Goal: Task Accomplishment & Management: Complete application form

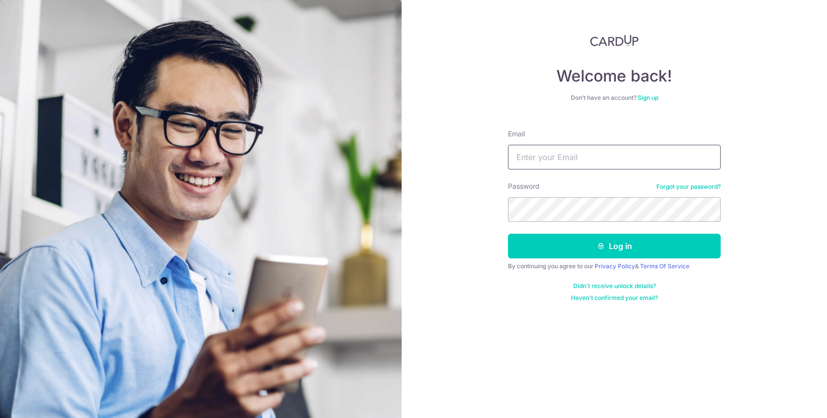
drag, startPoint x: 591, startPoint y: 156, endPoint x: 595, endPoint y: 163, distance: 7.7
click at [591, 156] on input "Email" at bounding box center [614, 157] width 213 height 25
type input "[EMAIL_ADDRESS][PERSON_NAME][DOMAIN_NAME]"
click at [508, 234] on button "Log in" at bounding box center [614, 246] width 213 height 25
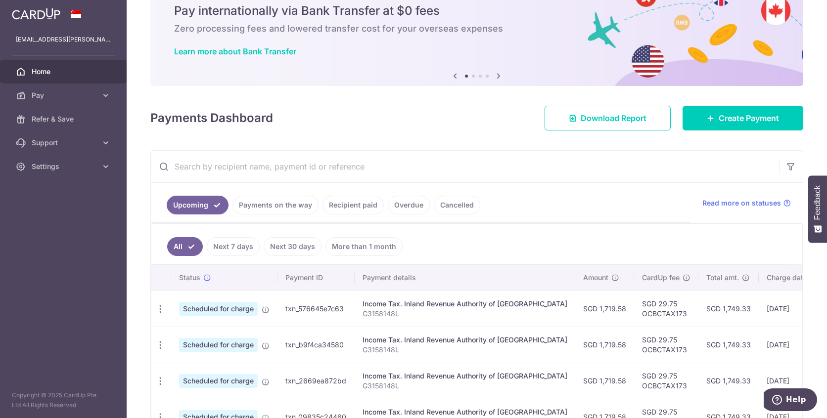
scroll to position [49, 0]
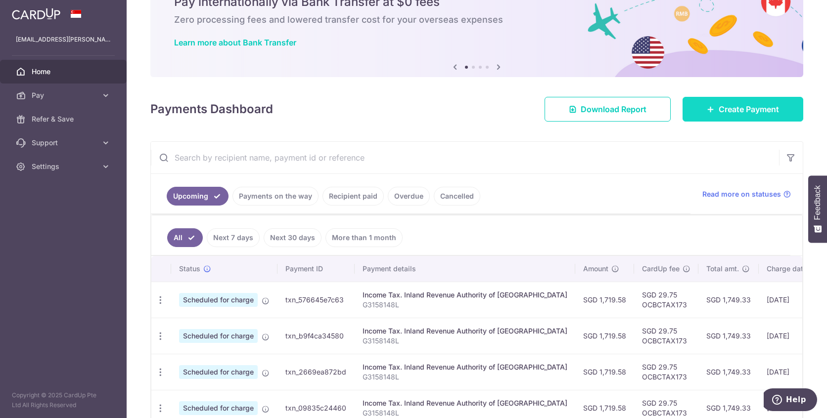
click at [706, 109] on icon at bounding box center [710, 109] width 8 height 8
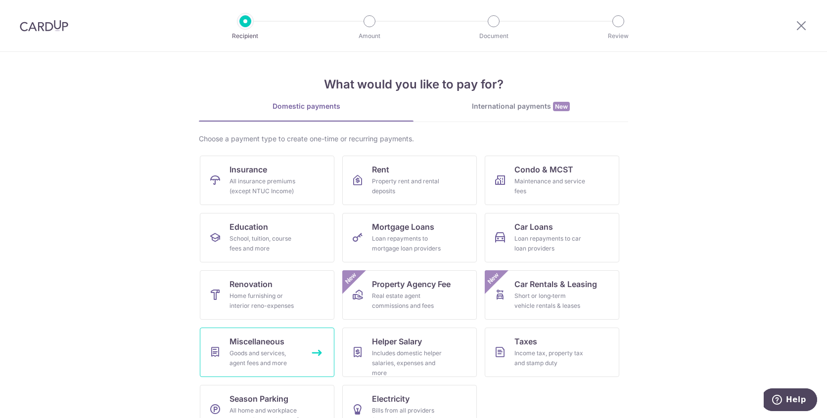
click at [290, 348] on link "Miscellaneous Goods and services, agent fees and more" at bounding box center [267, 352] width 134 height 49
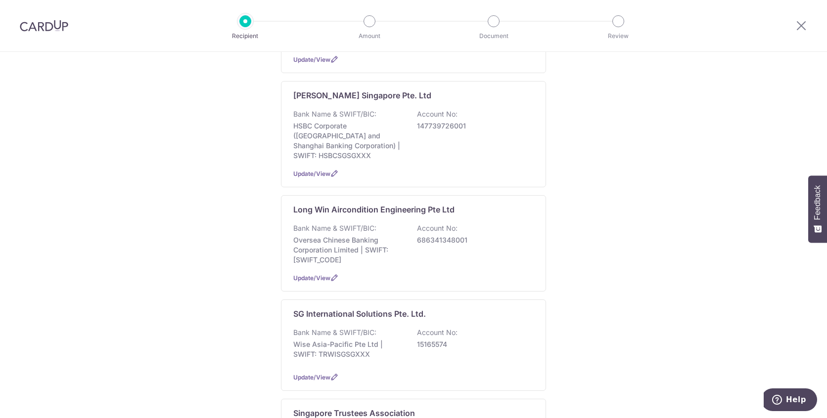
scroll to position [494, 0]
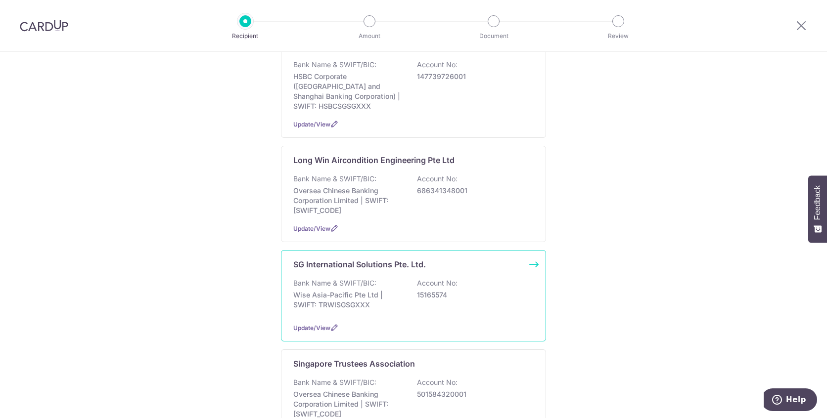
click at [380, 253] on div "SG International Solutions Pte. Ltd. Bank Name & SWIFT/BIC: Wise Asia-Pacific P…" at bounding box center [413, 295] width 265 height 91
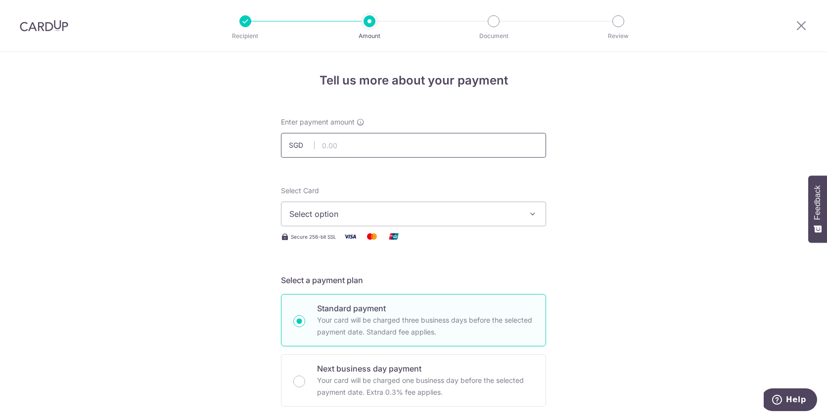
click at [348, 147] on input "text" at bounding box center [413, 145] width 265 height 25
type input "11,000.00"
click at [360, 218] on span "Select option" at bounding box center [404, 214] width 230 height 12
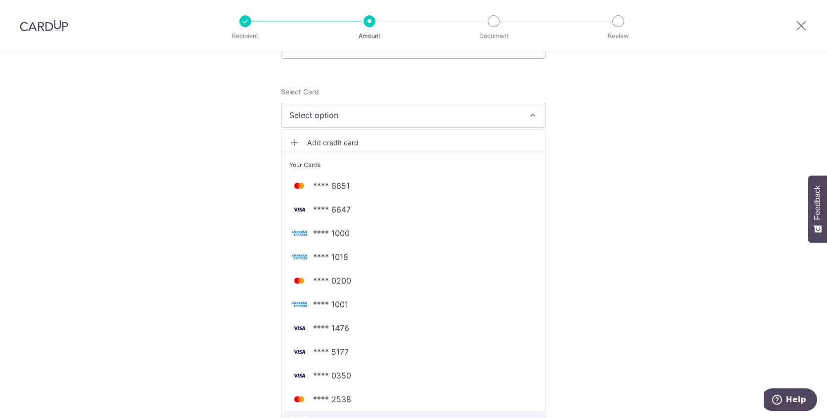
scroll to position [148, 0]
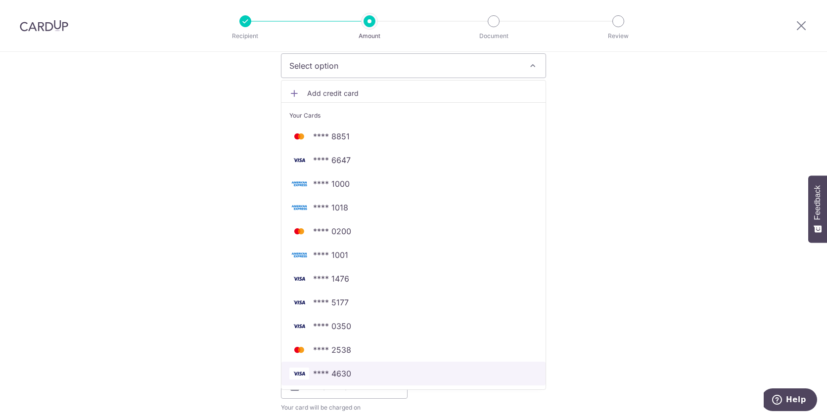
click at [349, 376] on span "**** 4630" at bounding box center [413, 374] width 248 height 12
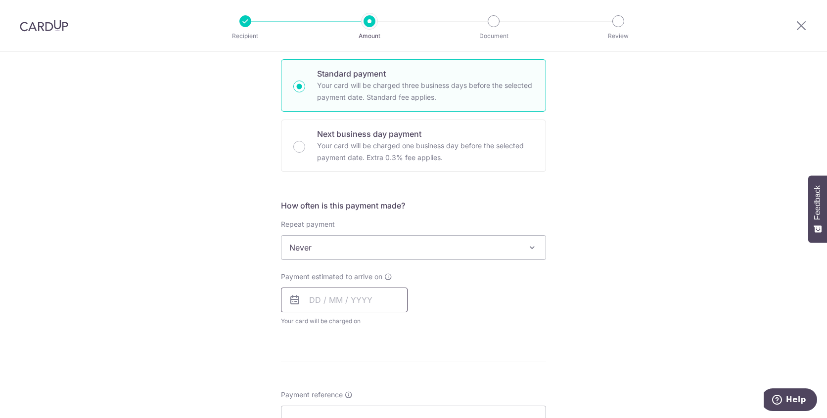
scroll to position [247, 0]
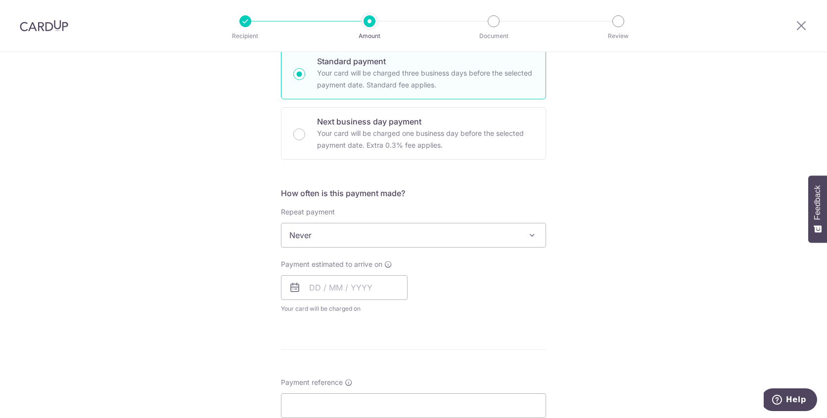
click at [305, 232] on span "Never" at bounding box center [413, 235] width 264 height 24
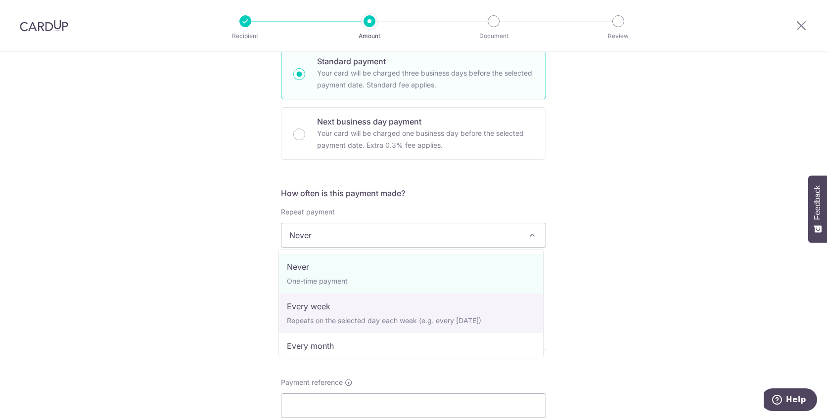
select select "2"
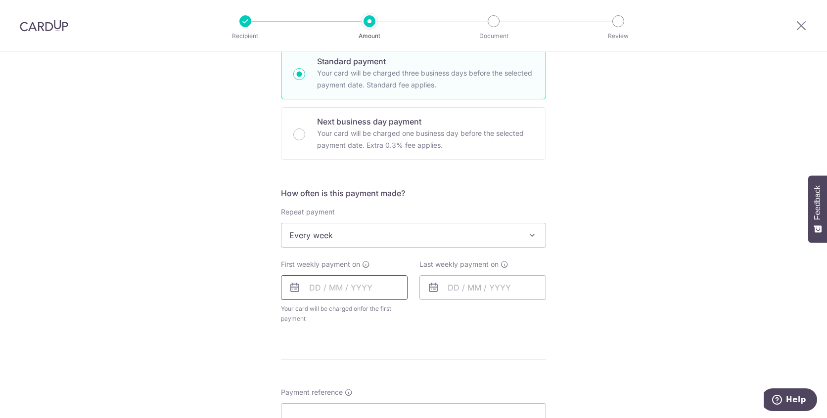
click at [307, 292] on input "text" at bounding box center [344, 287] width 127 height 25
click at [318, 377] on link "6" at bounding box center [321, 378] width 16 height 16
type input "[DATE]"
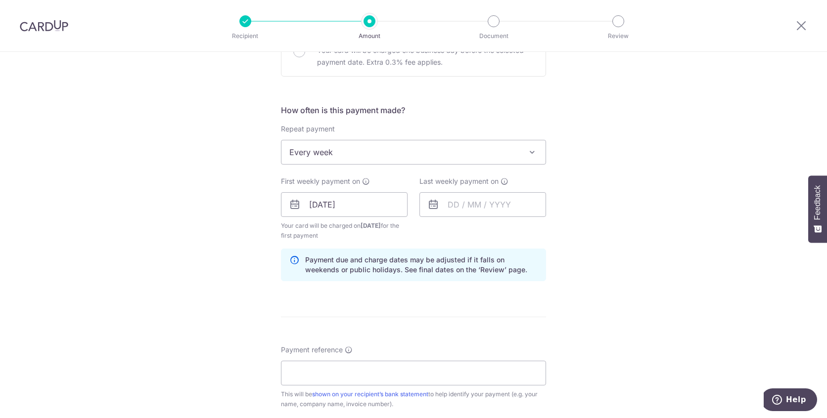
scroll to position [346, 0]
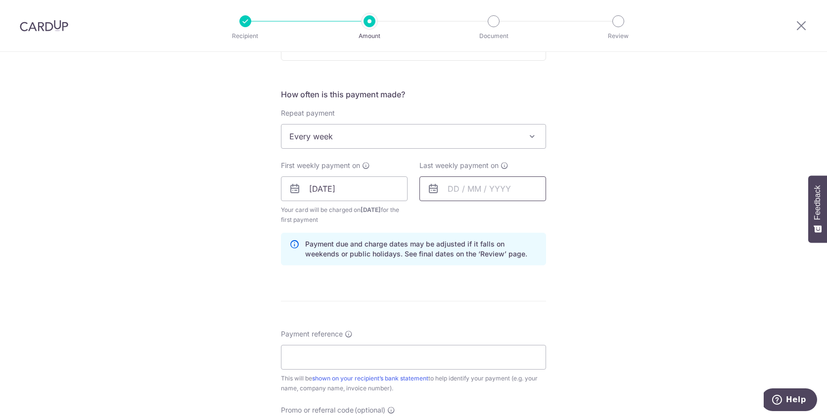
click at [451, 189] on input "text" at bounding box center [482, 188] width 127 height 25
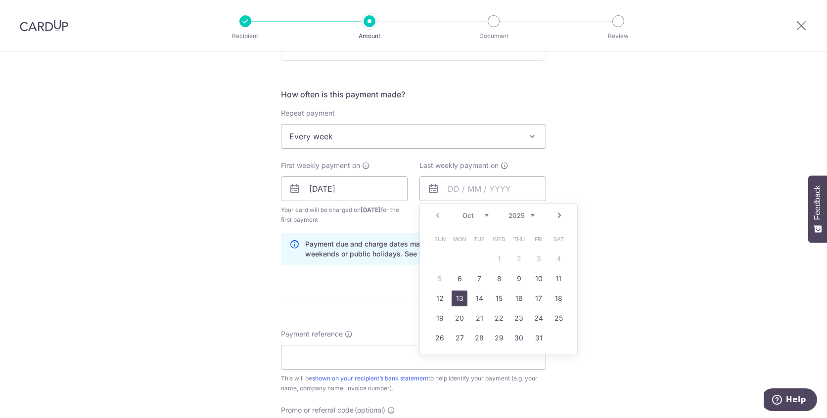
click at [455, 301] on link "13" at bounding box center [459, 299] width 16 height 16
type input "[DATE]"
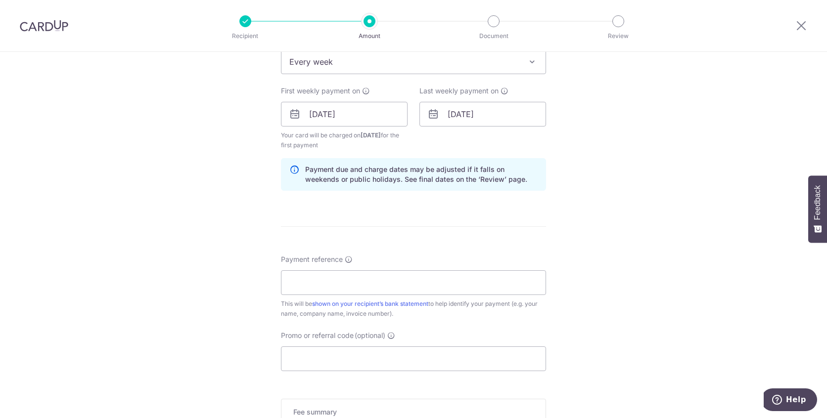
scroll to position [445, 0]
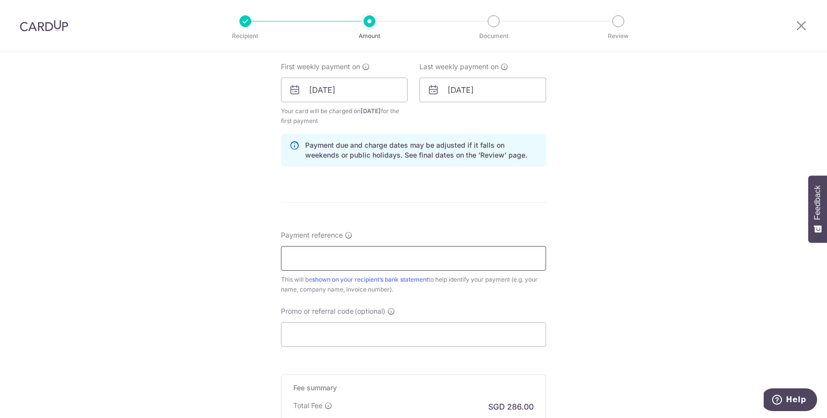
click at [321, 262] on input "Payment reference" at bounding box center [413, 258] width 265 height 25
drag, startPoint x: 368, startPoint y: 257, endPoint x: 368, endPoint y: 263, distance: 6.4
click at [368, 257] on input "Invoice" at bounding box center [413, 258] width 265 height 25
type input "Invoice payments"
click at [314, 331] on input "Promo or referral code (optional)" at bounding box center [413, 334] width 265 height 25
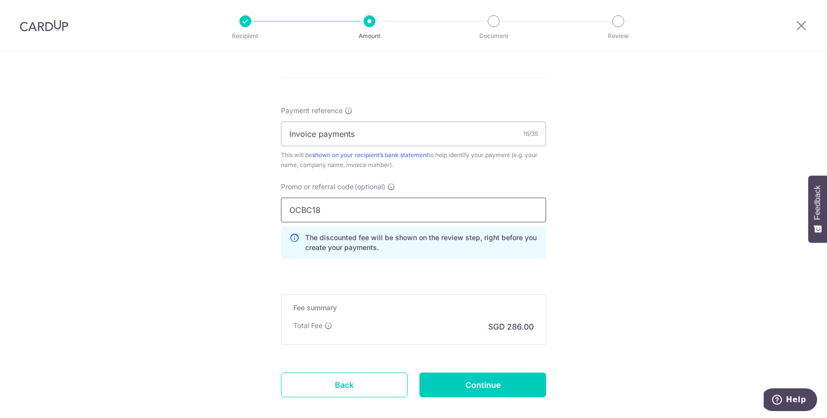
scroll to position [593, 0]
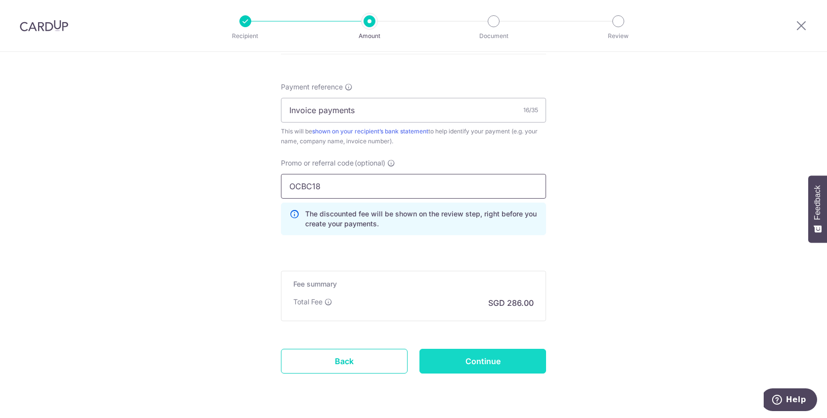
type input "OCBC18"
click at [498, 363] on input "Continue" at bounding box center [482, 361] width 127 height 25
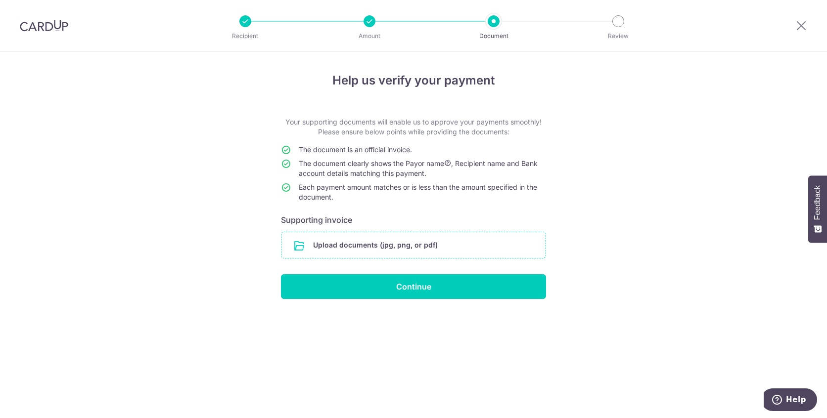
click at [370, 240] on input "file" at bounding box center [413, 245] width 264 height 26
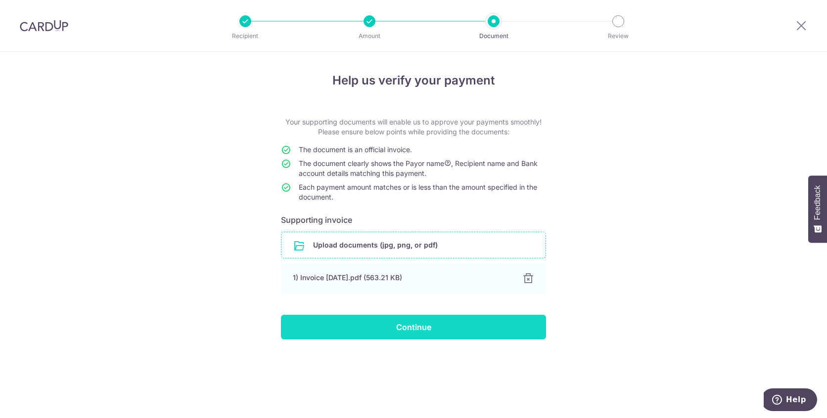
click at [398, 336] on input "Continue" at bounding box center [413, 327] width 265 height 25
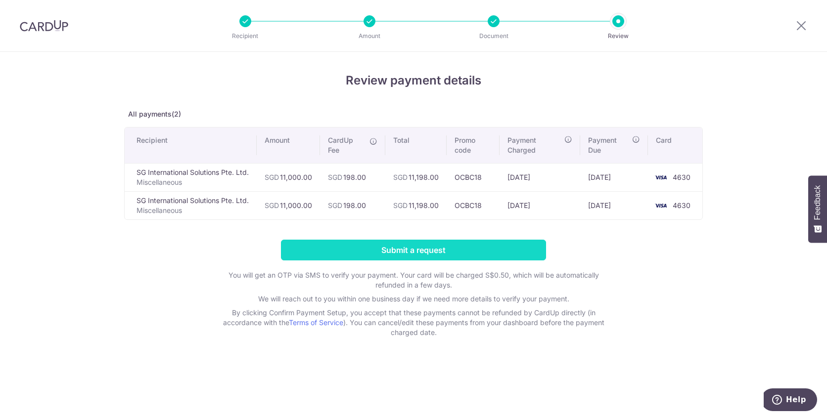
click at [416, 255] on input "Submit a request" at bounding box center [413, 250] width 265 height 21
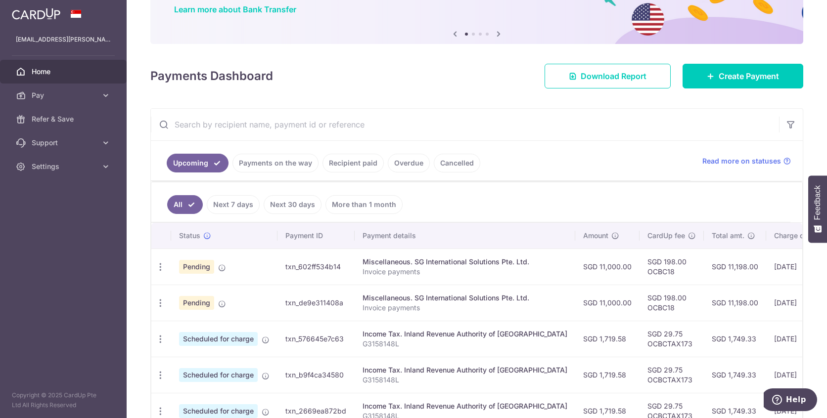
scroll to position [99, 0]
